Goal: Find specific page/section: Find specific page/section

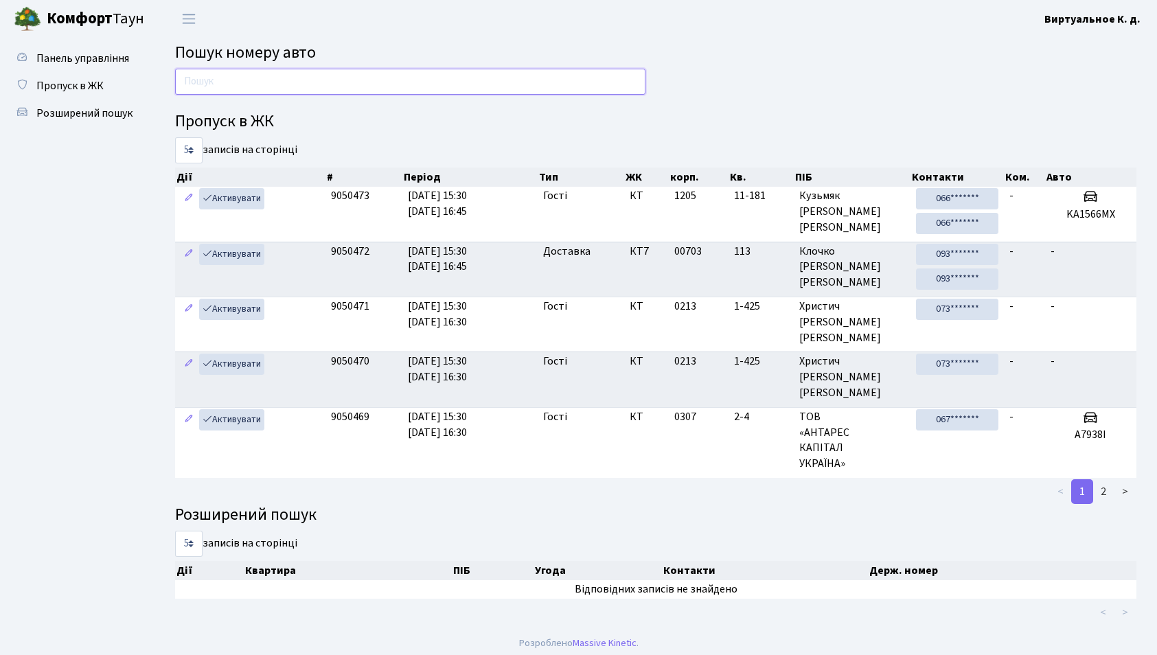
click at [295, 80] on input "text" at bounding box center [410, 82] width 470 height 26
click at [273, 84] on input "text" at bounding box center [410, 82] width 470 height 26
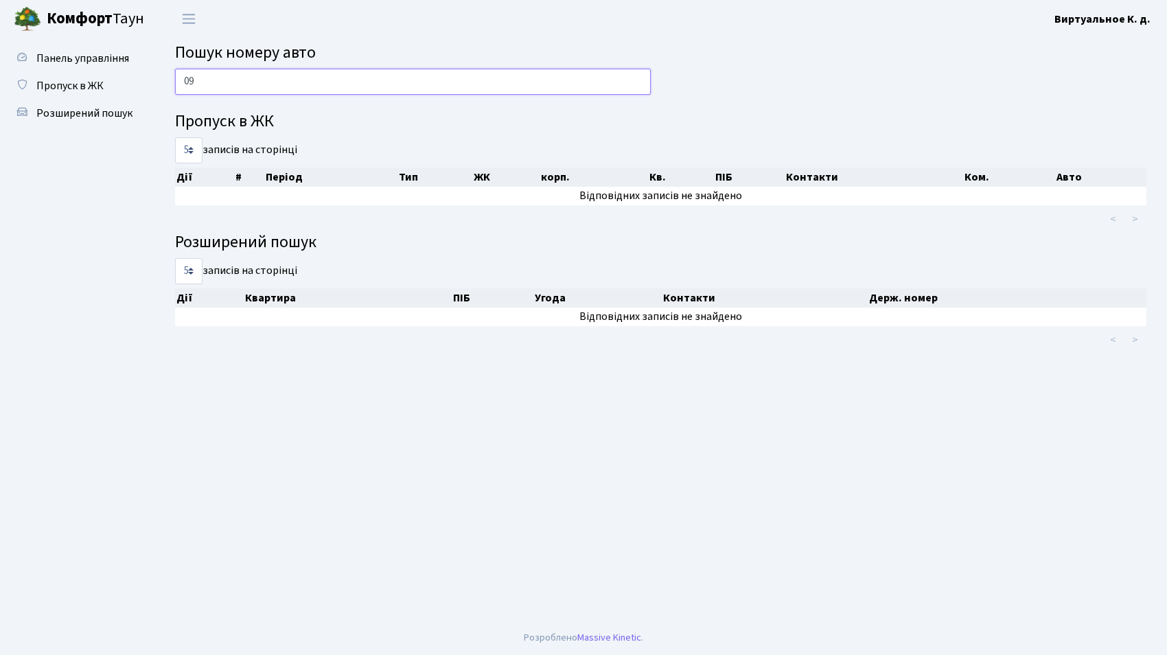
type input "0"
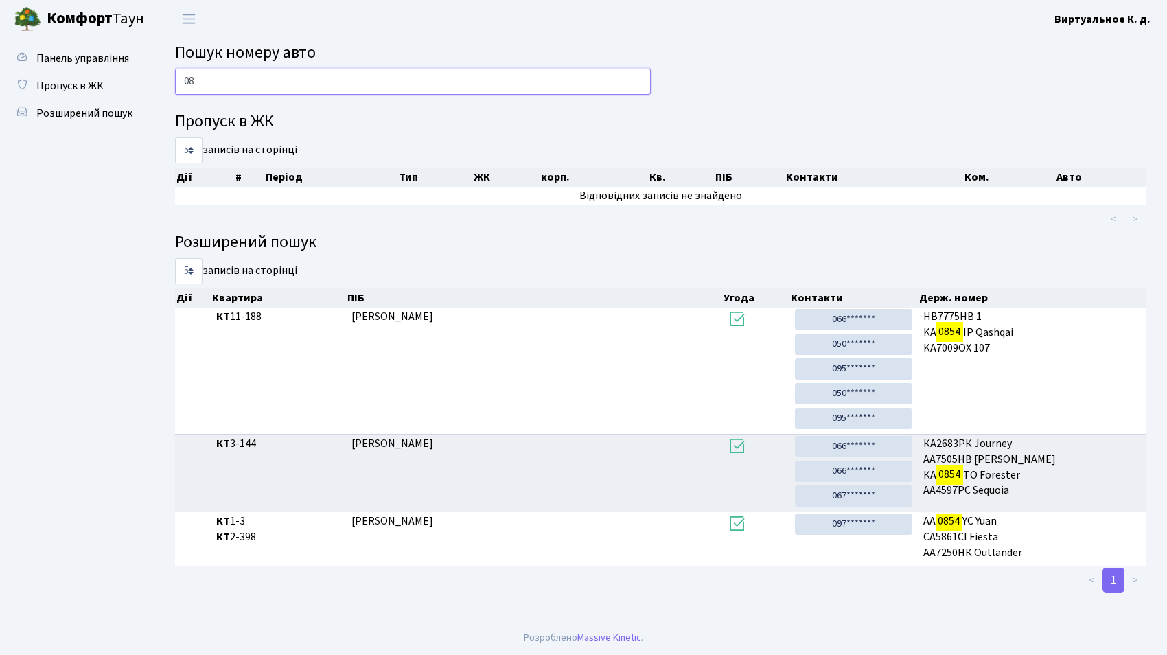
type input "0"
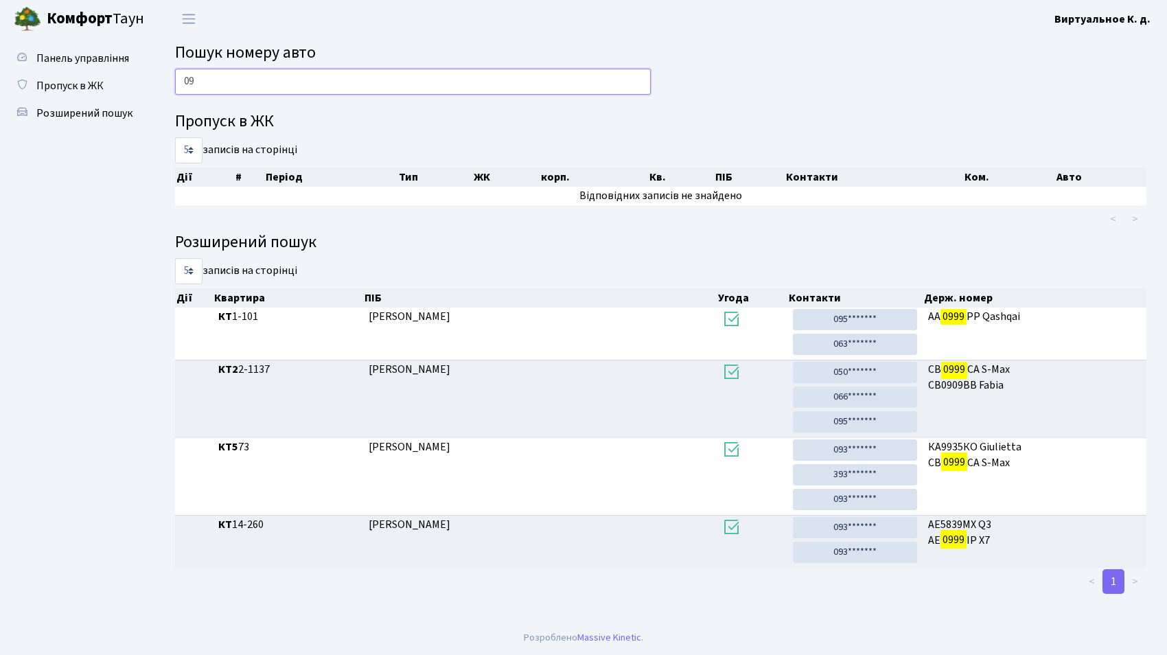
type input "0"
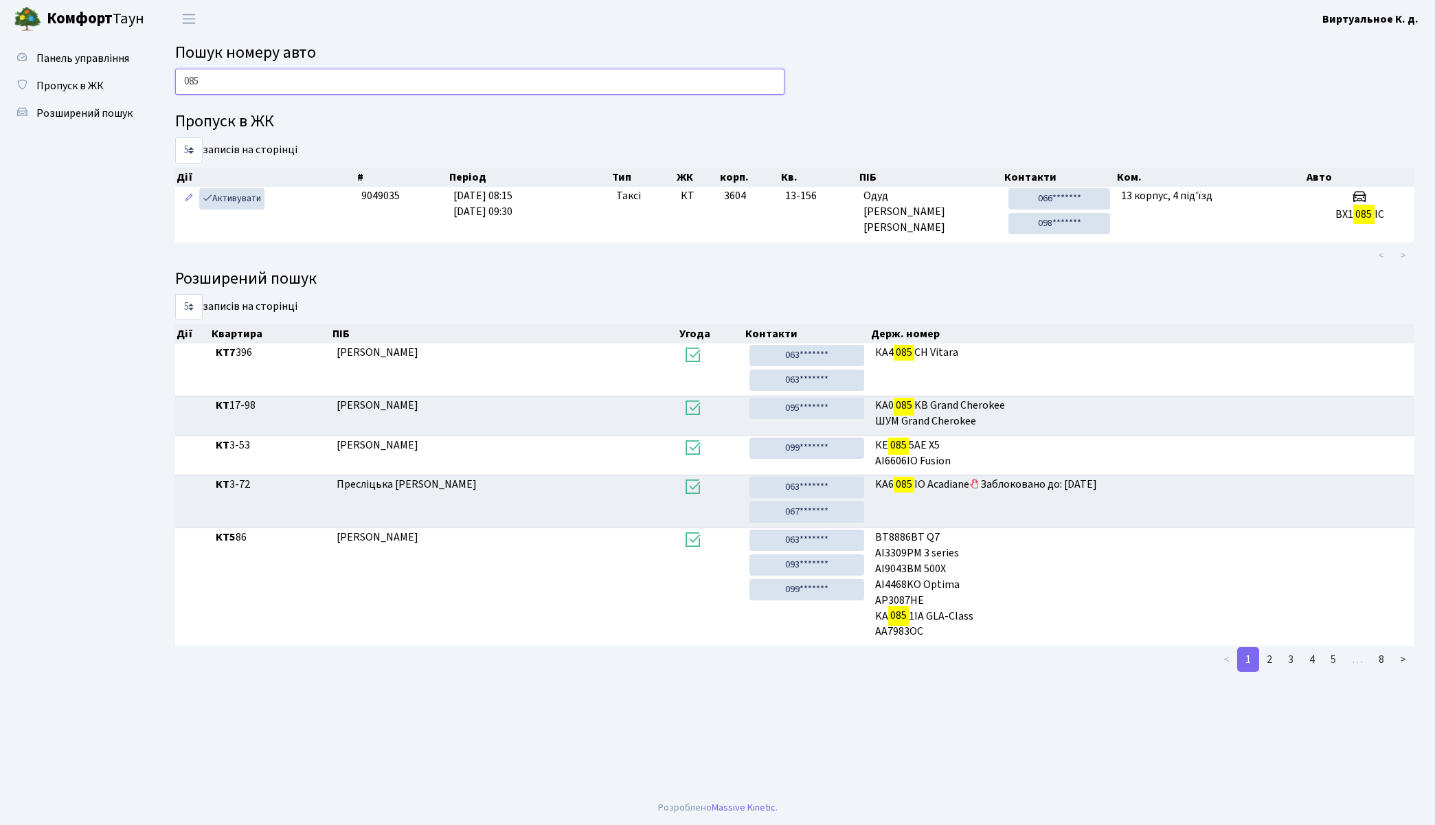
type input "085"
